Goal: Find specific page/section

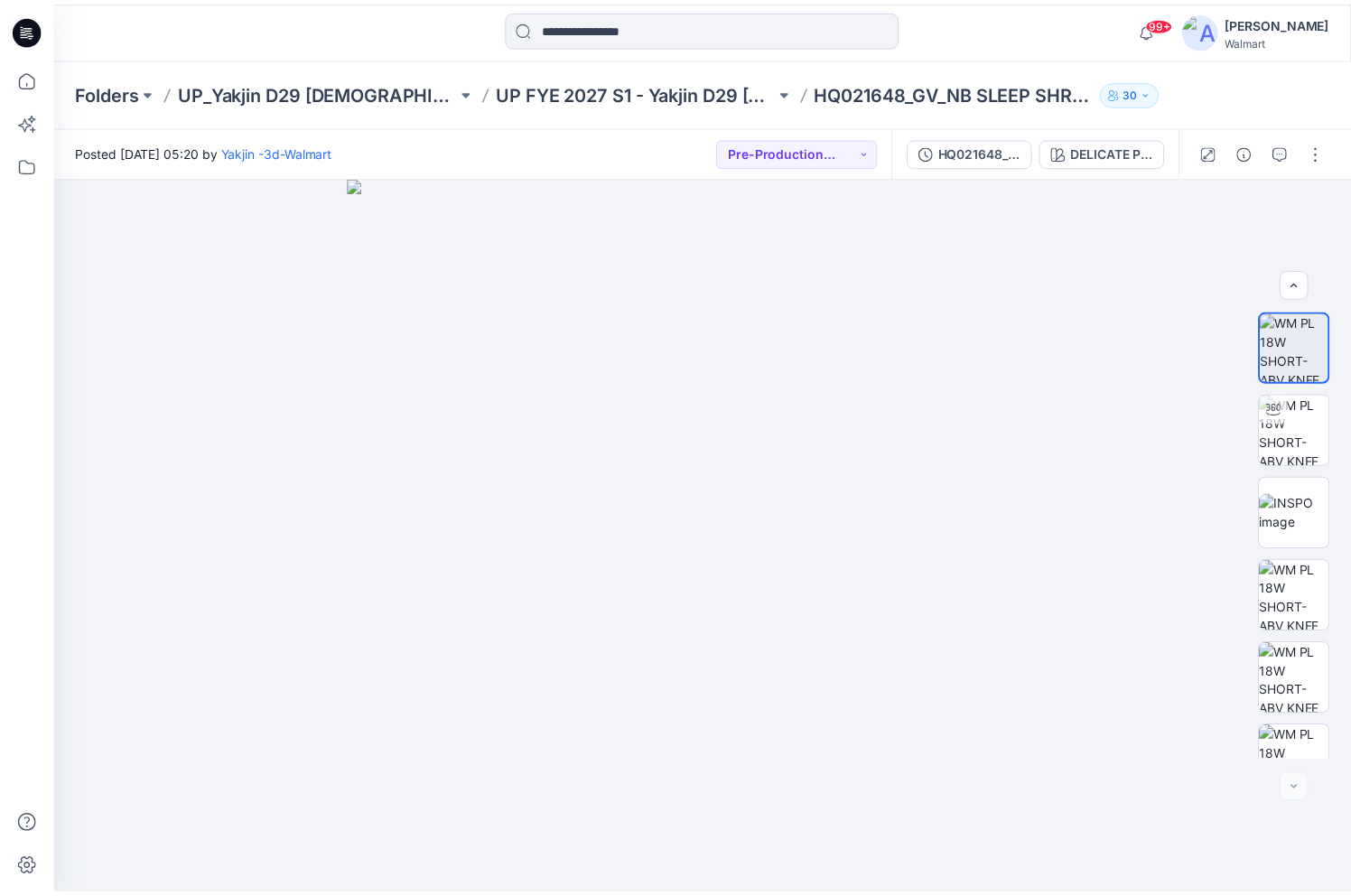
scroll to position [368, 0]
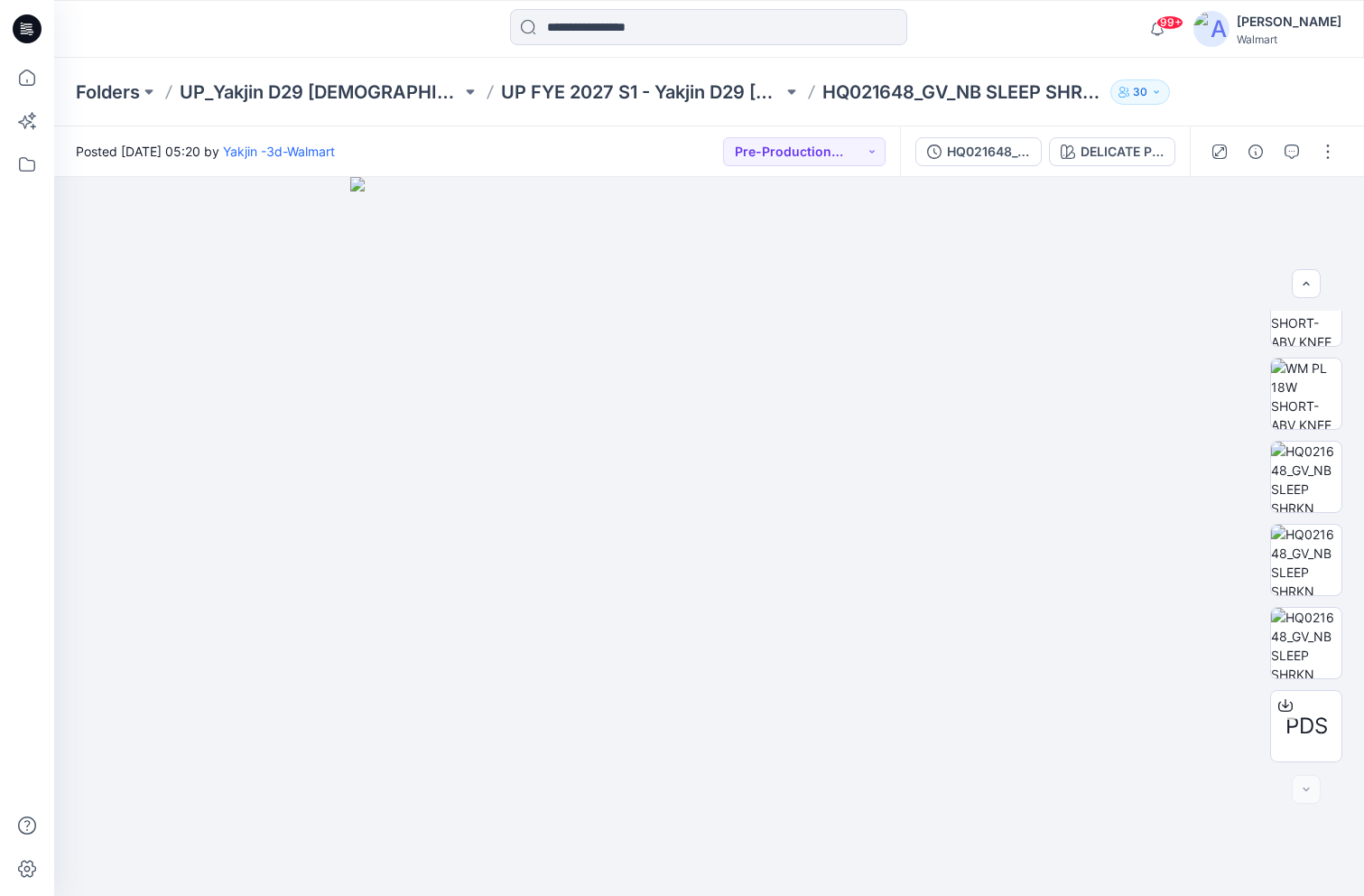
click at [240, 39] on div at bounding box center [218, 29] width 328 height 40
click at [33, 74] on icon at bounding box center [27, 78] width 16 height 16
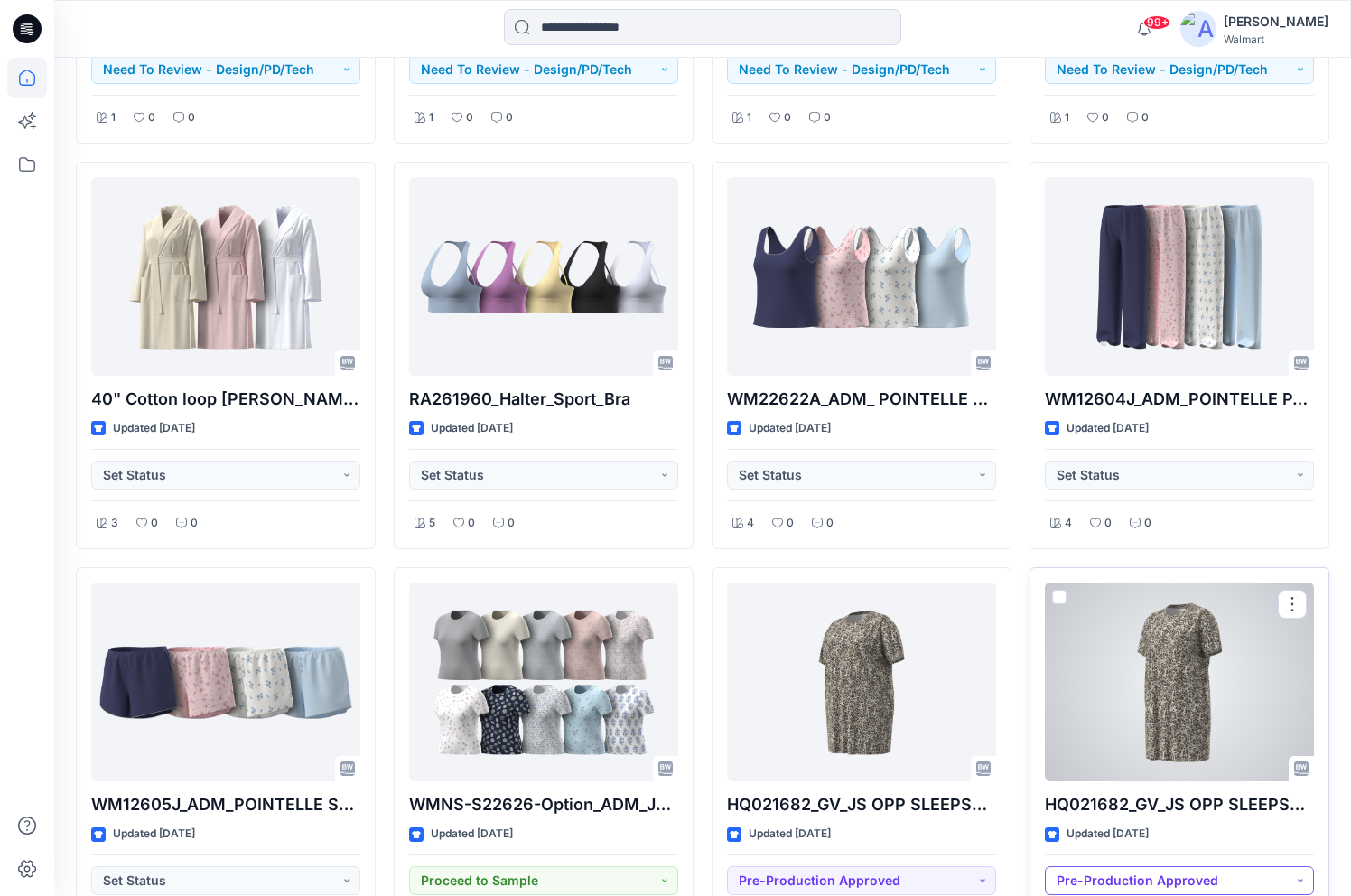
scroll to position [2475, 0]
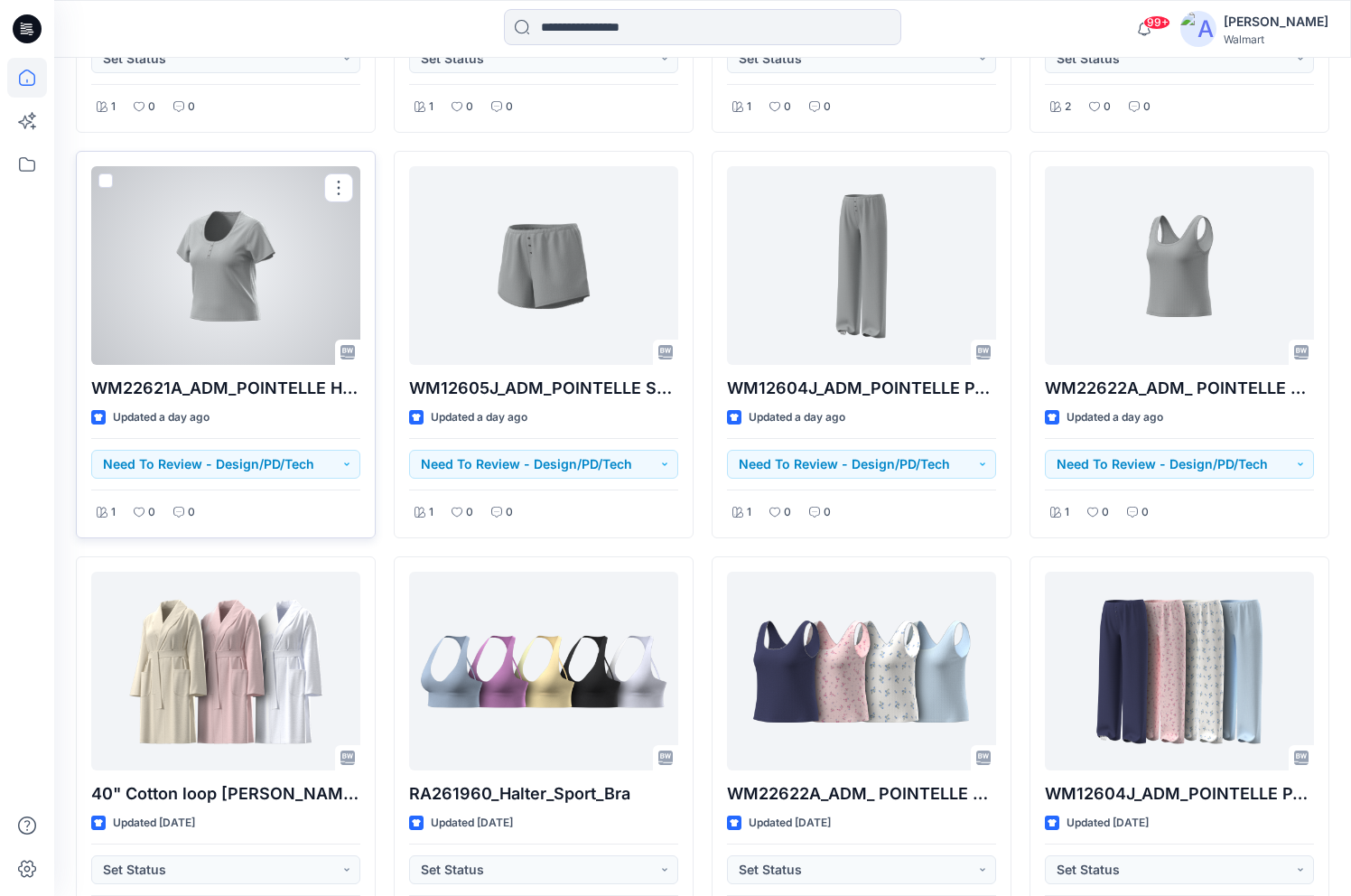
click at [241, 302] on div at bounding box center [225, 265] width 269 height 199
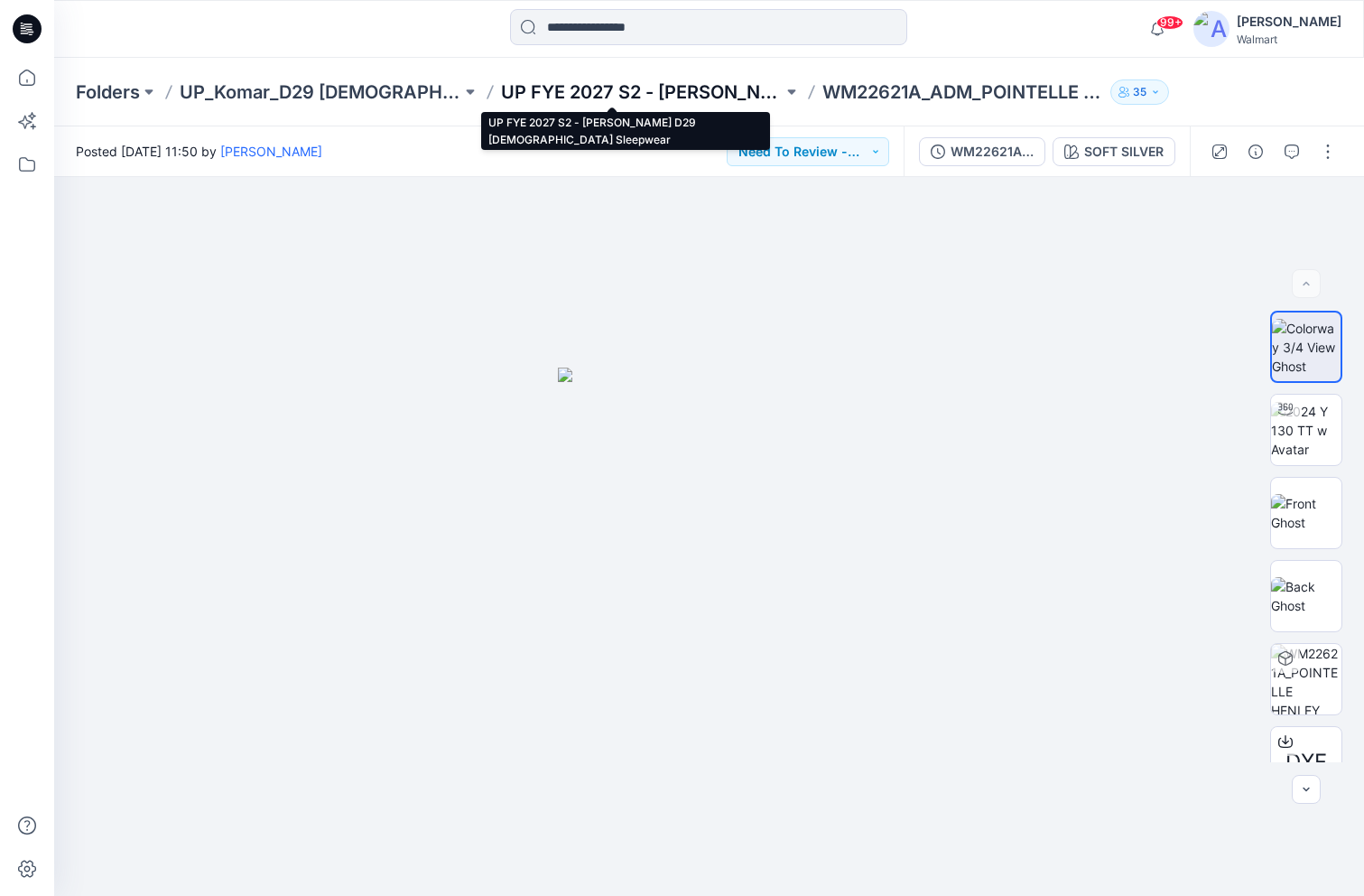
click at [623, 90] on p "UP FYE 2027 S2 - [PERSON_NAME] D29 [DEMOGRAPHIC_DATA] Sleepwear" at bounding box center [642, 91] width 282 height 25
